Goal: Task Accomplishment & Management: Complete application form

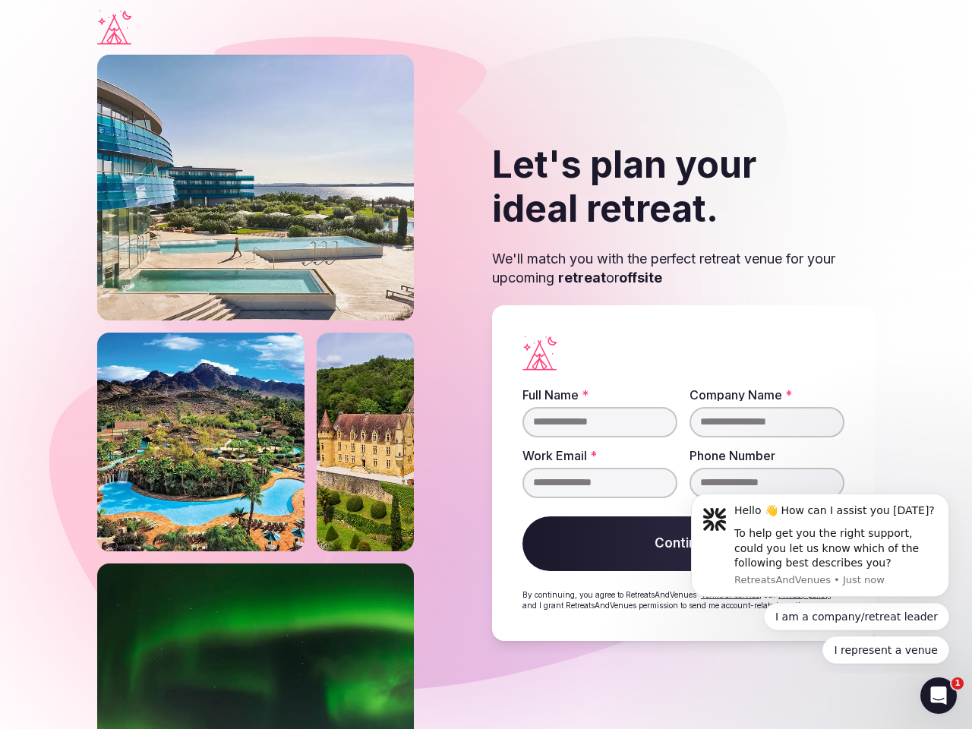
click at [486, 364] on div "Let's plan your ideal retreat. We'll match you with the perfect retreat venue f…" at bounding box center [486, 392] width 778 height 674
click at [820, 545] on div "To help get you the right support, could you let us know which of the following…" at bounding box center [835, 548] width 203 height 45
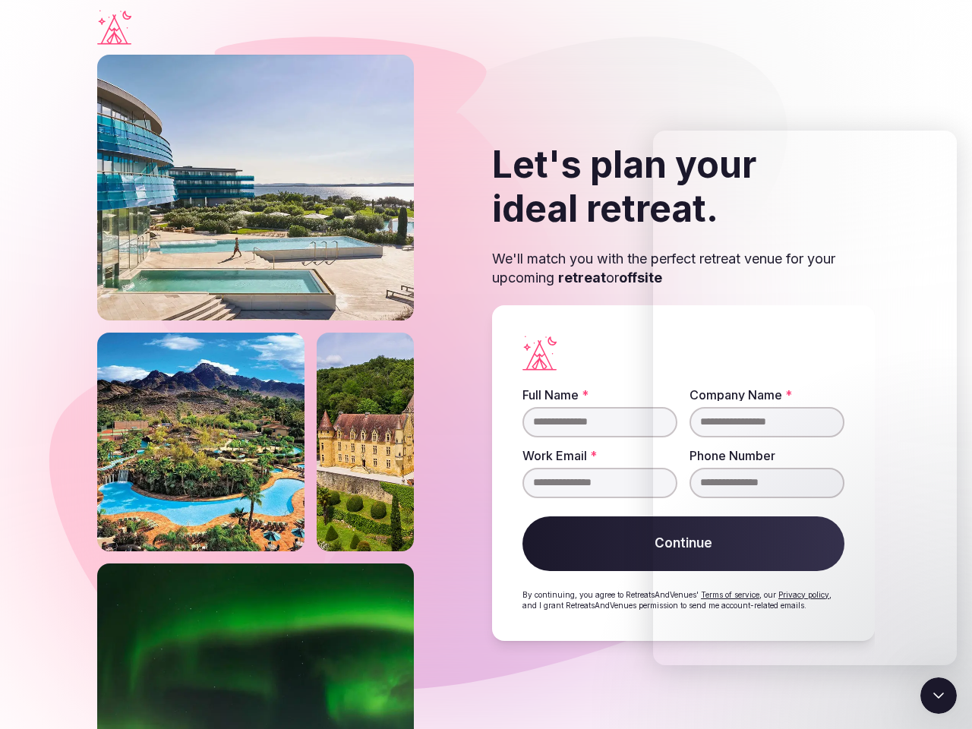
click at [952, 498] on section "Let's plan your ideal retreat. We'll match you with the perfect retreat venue f…" at bounding box center [486, 392] width 972 height 674
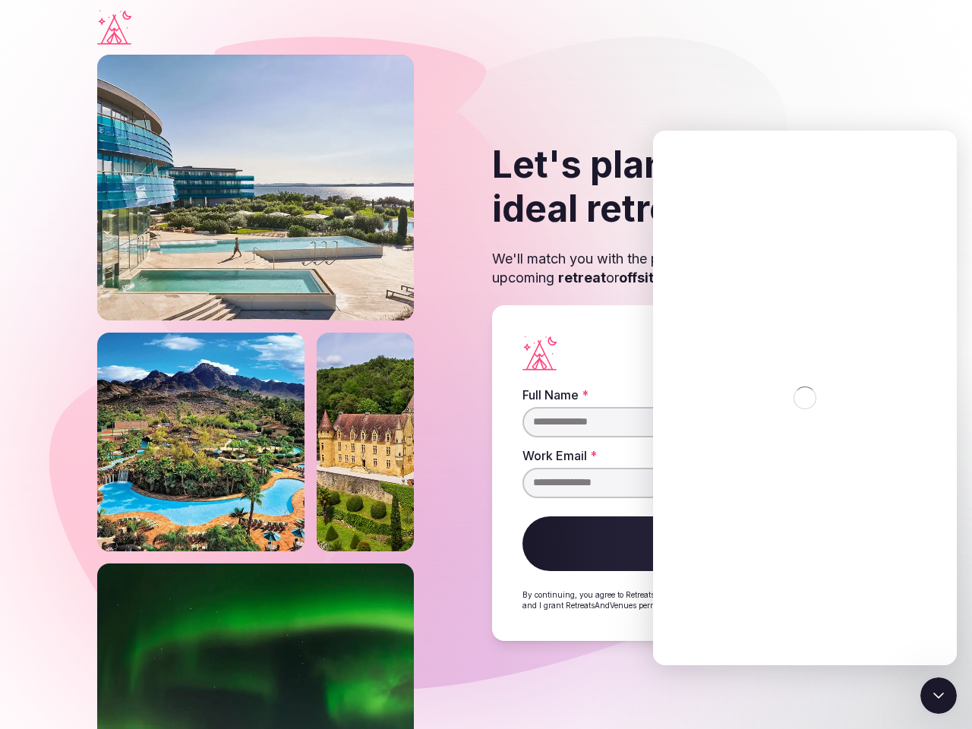
click at [874, 617] on div "Intercom messenger" at bounding box center [805, 398] width 304 height 535
click at [901, 650] on div "Intercom messenger" at bounding box center [805, 398] width 304 height 535
click at [939, 696] on icon "Close Intercom Messenger" at bounding box center [938, 695] width 18 height 18
